Goal: Task Accomplishment & Management: Manage account settings

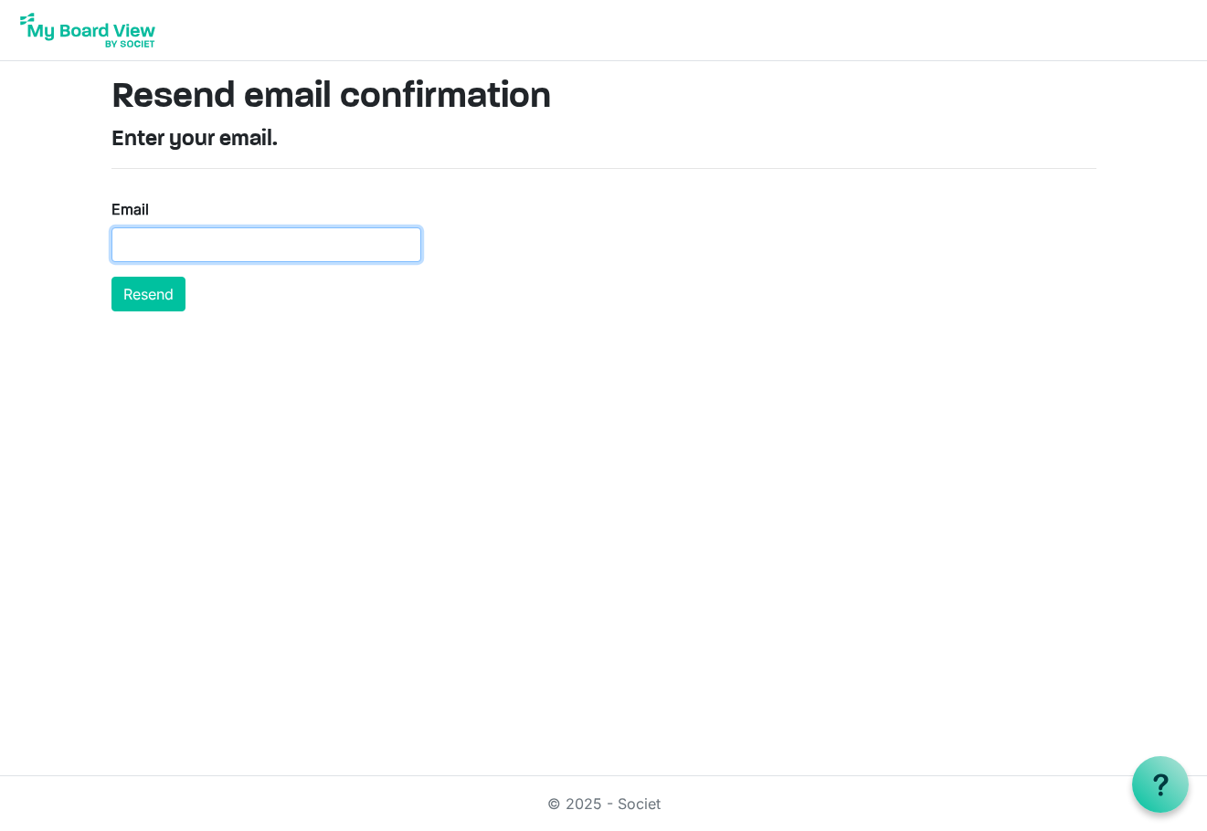
drag, startPoint x: 147, startPoint y: 242, endPoint x: 158, endPoint y: 236, distance: 12.7
click at [147, 242] on input "Email" at bounding box center [266, 244] width 310 height 35
paste input "fredg@lisco.com"
type input "fredg@lisco.com"
click at [154, 293] on button "Resend" at bounding box center [148, 294] width 74 height 35
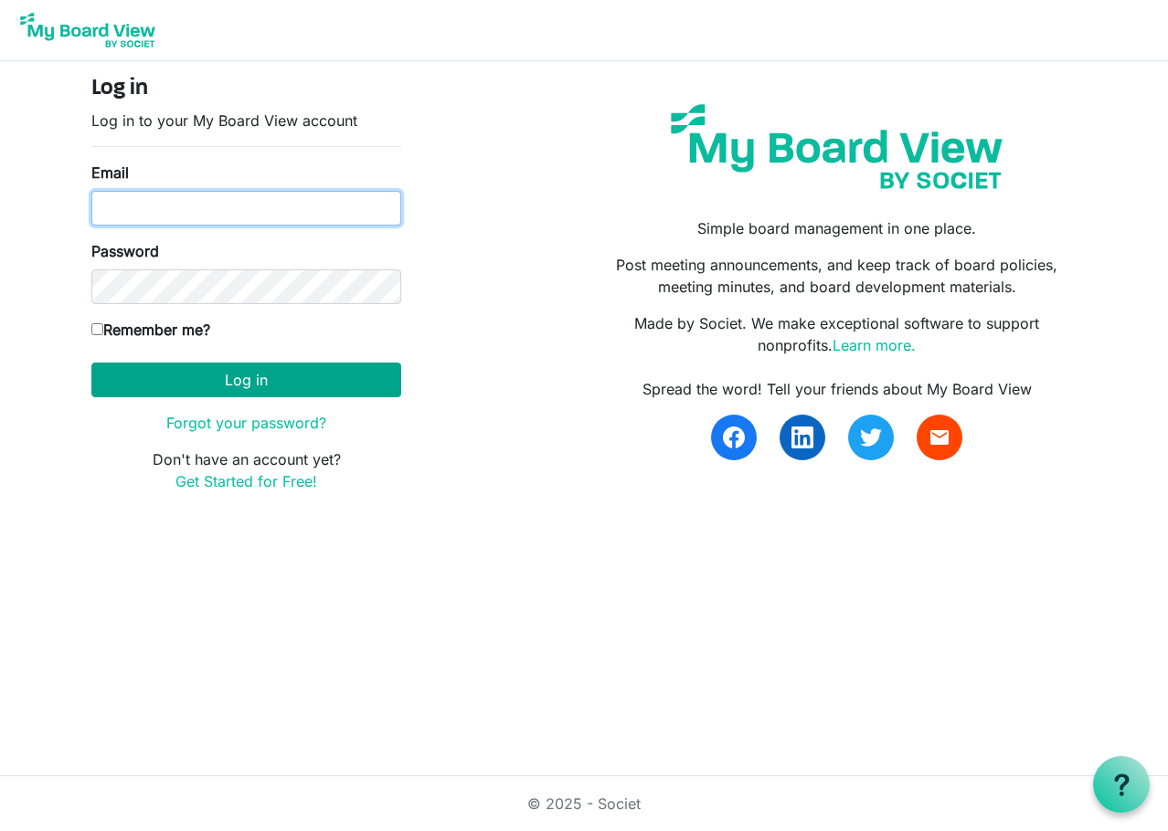
type input "judith.knelsen@silentpartnersoftware.com"
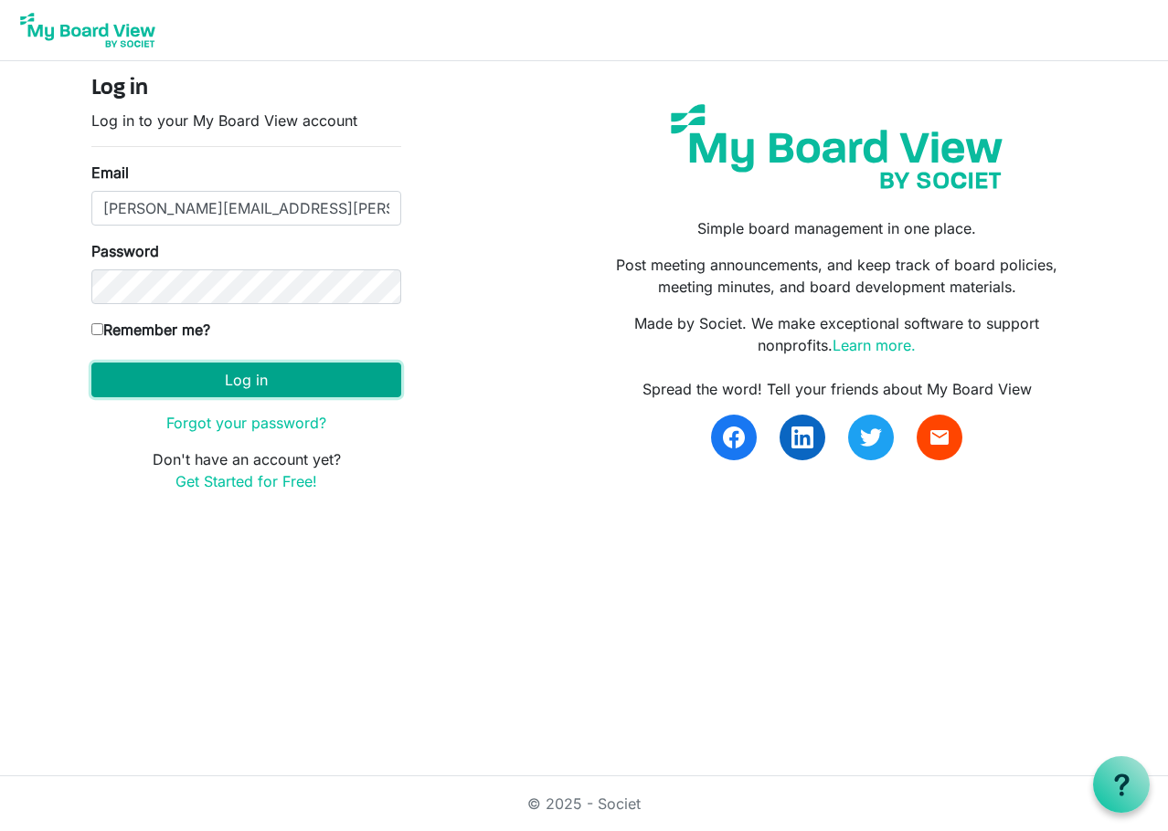
click at [240, 380] on button "Log in" at bounding box center [246, 380] width 310 height 35
